Goal: Task Accomplishment & Management: Use online tool/utility

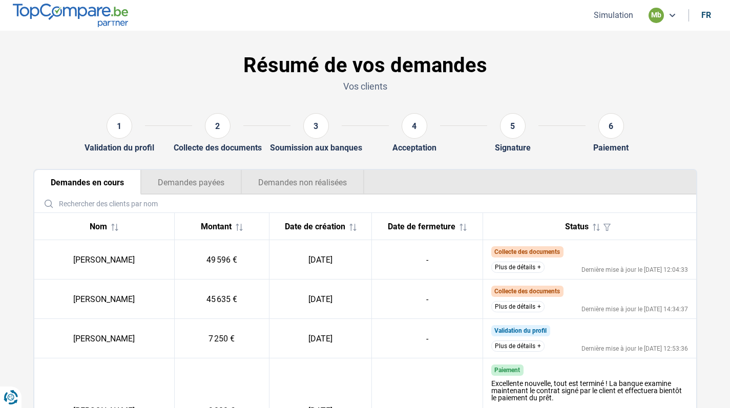
click at [614, 18] on button "Simulation" at bounding box center [614, 15] width 46 height 11
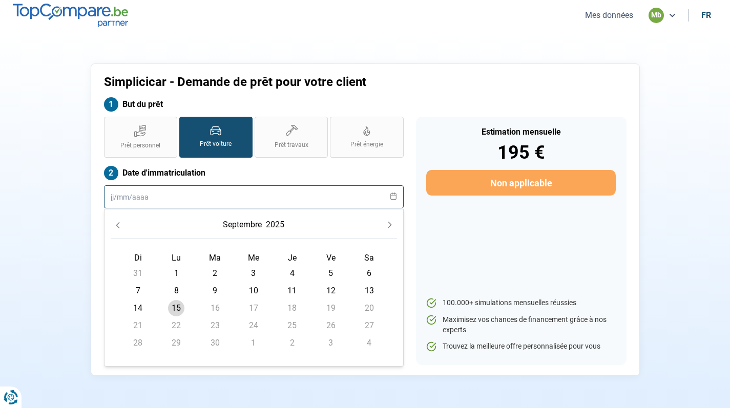
click at [217, 207] on input "text" at bounding box center [254, 196] width 300 height 23
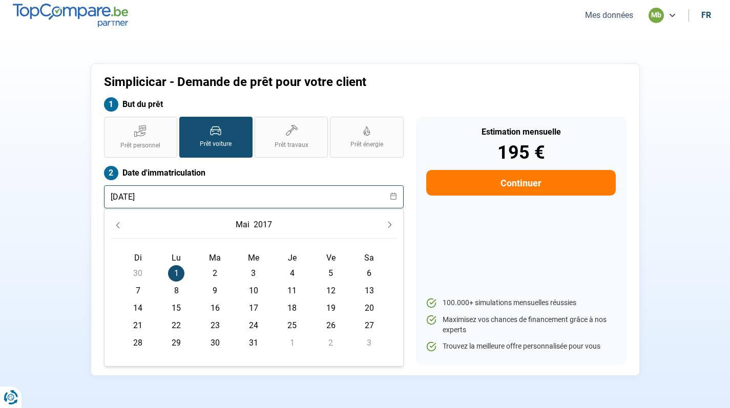
type input "[DATE]"
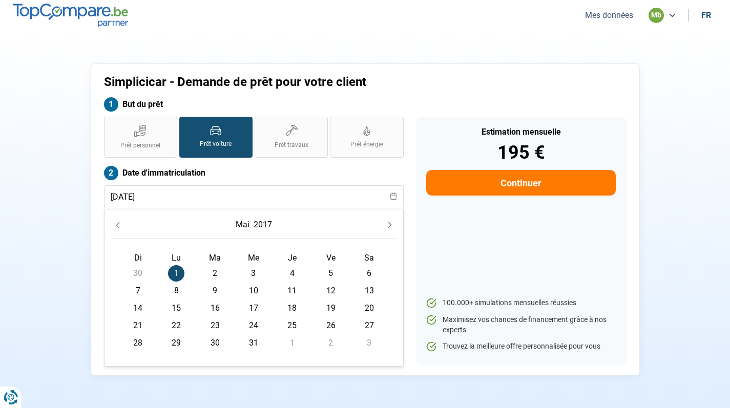
click at [247, 171] on label "Date d'immatriculation" at bounding box center [254, 173] width 300 height 14
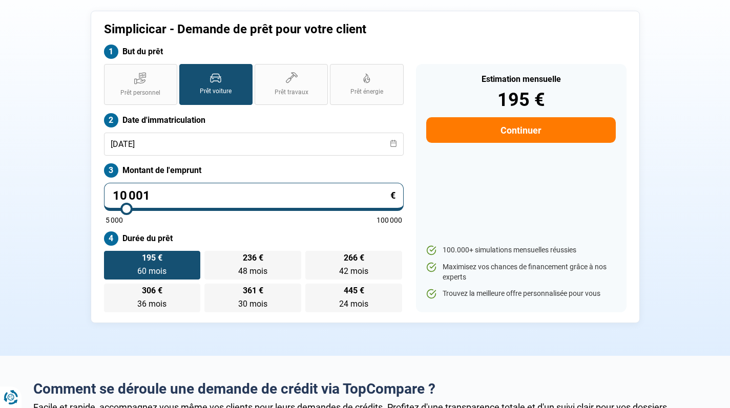
scroll to position [76, 0]
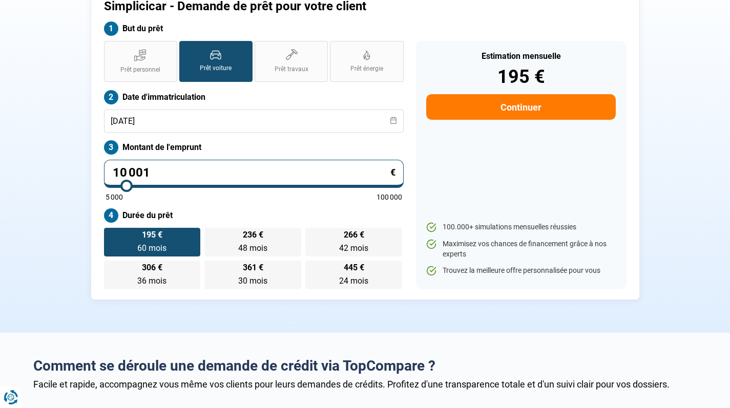
drag, startPoint x: 162, startPoint y: 163, endPoint x: 165, endPoint y: 159, distance: 5.4
click at [165, 160] on input "10 001" at bounding box center [254, 174] width 300 height 28
drag, startPoint x: 169, startPoint y: 166, endPoint x: 118, endPoint y: 166, distance: 50.7
click at [117, 166] on input "10 001" at bounding box center [254, 174] width 300 height 28
type input "12"
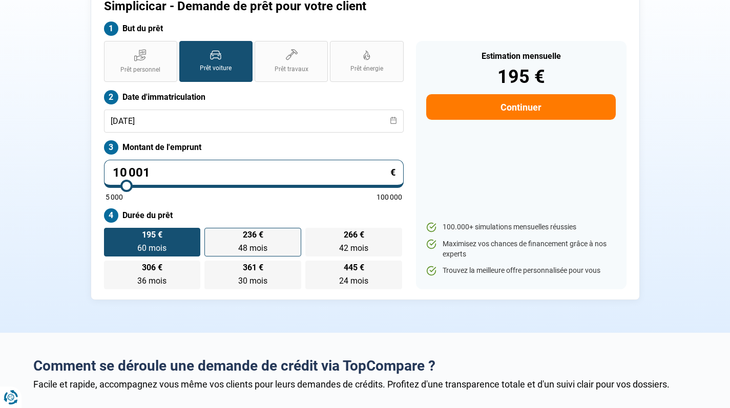
type input "5000"
type input "1"
type input "5000"
type input "0"
type input "5000"
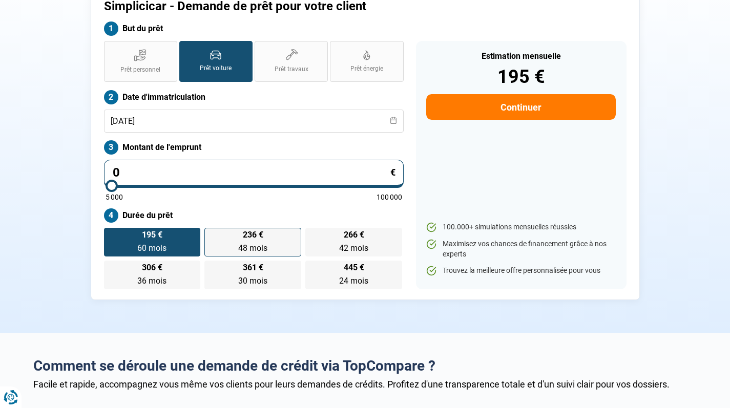
type input "2"
type input "5000"
type input "22"
type input "5000"
type input "229"
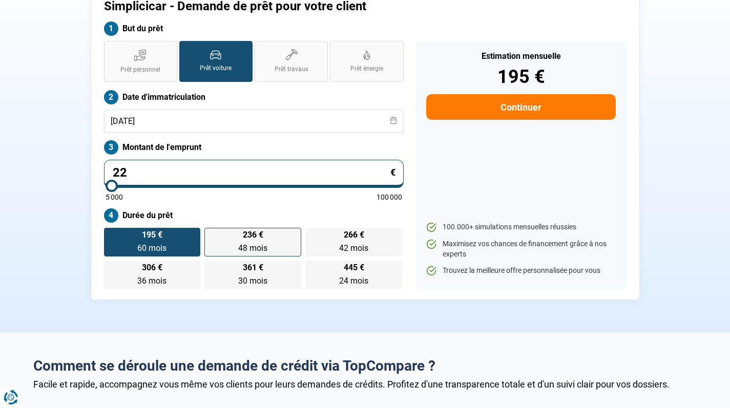
type input "5000"
type input "2 299"
type input "5000"
type input "22 999"
type input "23000"
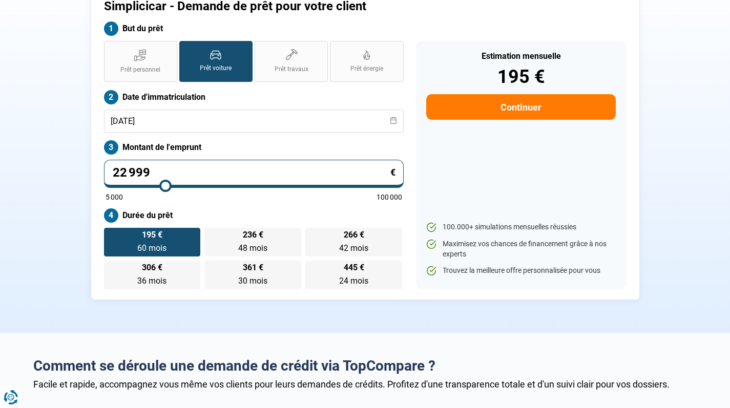
click at [283, 208] on label "Durée du prêt" at bounding box center [254, 215] width 300 height 14
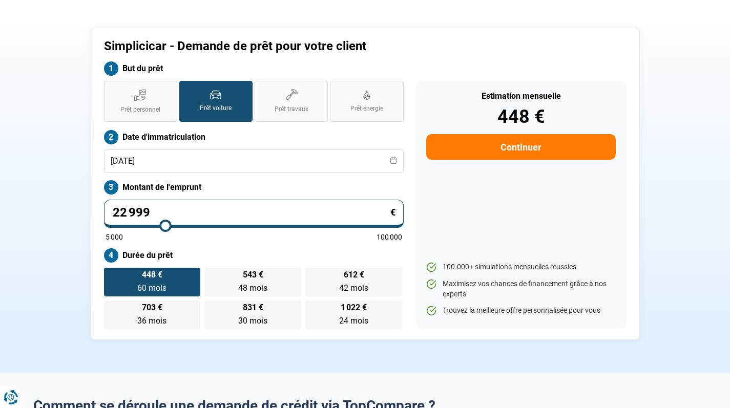
scroll to position [38, 0]
